Goal: Transaction & Acquisition: Purchase product/service

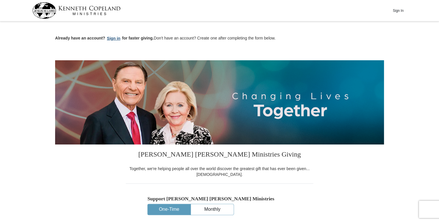
click at [112, 37] on button "Sign in" at bounding box center [113, 38] width 17 height 7
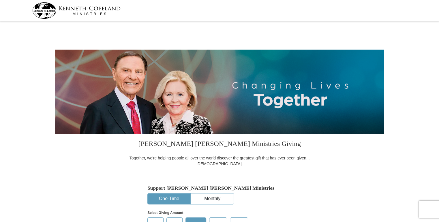
select select "FL"
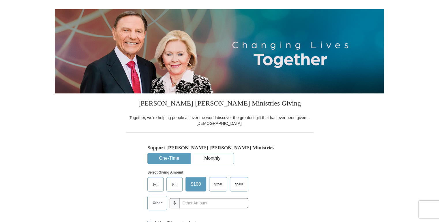
scroll to position [46, 0]
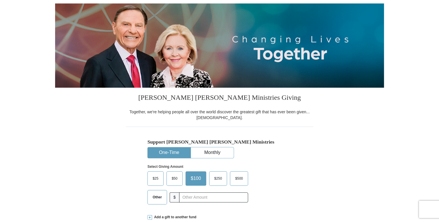
click at [156, 196] on span "Other" at bounding box center [157, 197] width 15 height 9
click at [0, 0] on input "Other" at bounding box center [0, 0] width 0 height 0
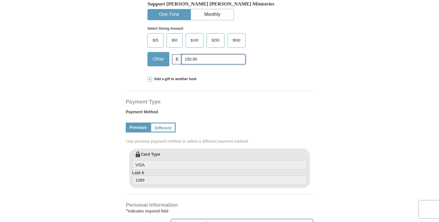
scroll to position [185, 0]
type input "150.00"
click at [161, 126] on link "Different" at bounding box center [162, 127] width 24 height 10
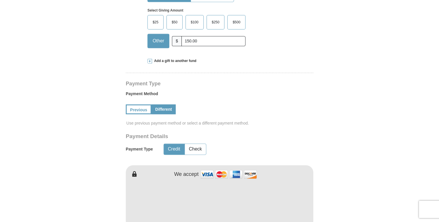
scroll to position [231, 0]
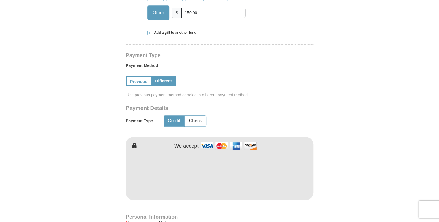
click at [217, 201] on div "[PERSON_NAME] [PERSON_NAME] Ministries Giving Together, we're helping people al…" at bounding box center [220, 187] width 188 height 569
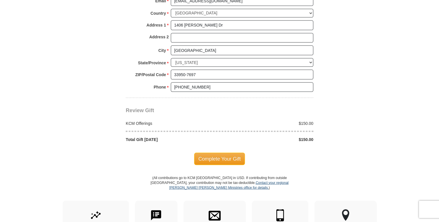
scroll to position [508, 0]
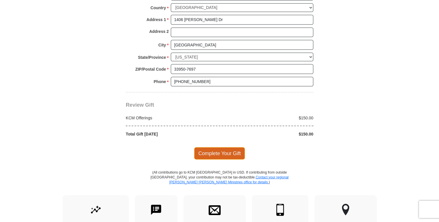
click at [226, 152] on span "Complete Your Gift" at bounding box center [219, 153] width 51 height 12
